Goal: Find specific page/section: Find specific page/section

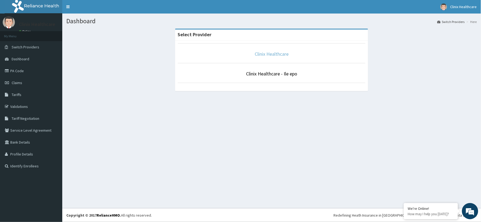
click at [271, 53] on link "Clinix Healthcare" at bounding box center [272, 54] width 34 height 6
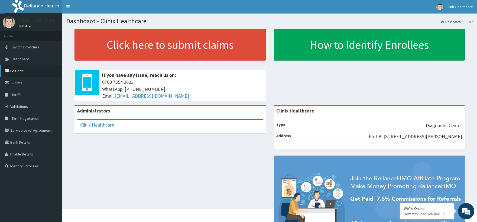
click at [19, 70] on link "PA Code" at bounding box center [31, 71] width 62 height 12
